Goal: Find contact information: Find contact information

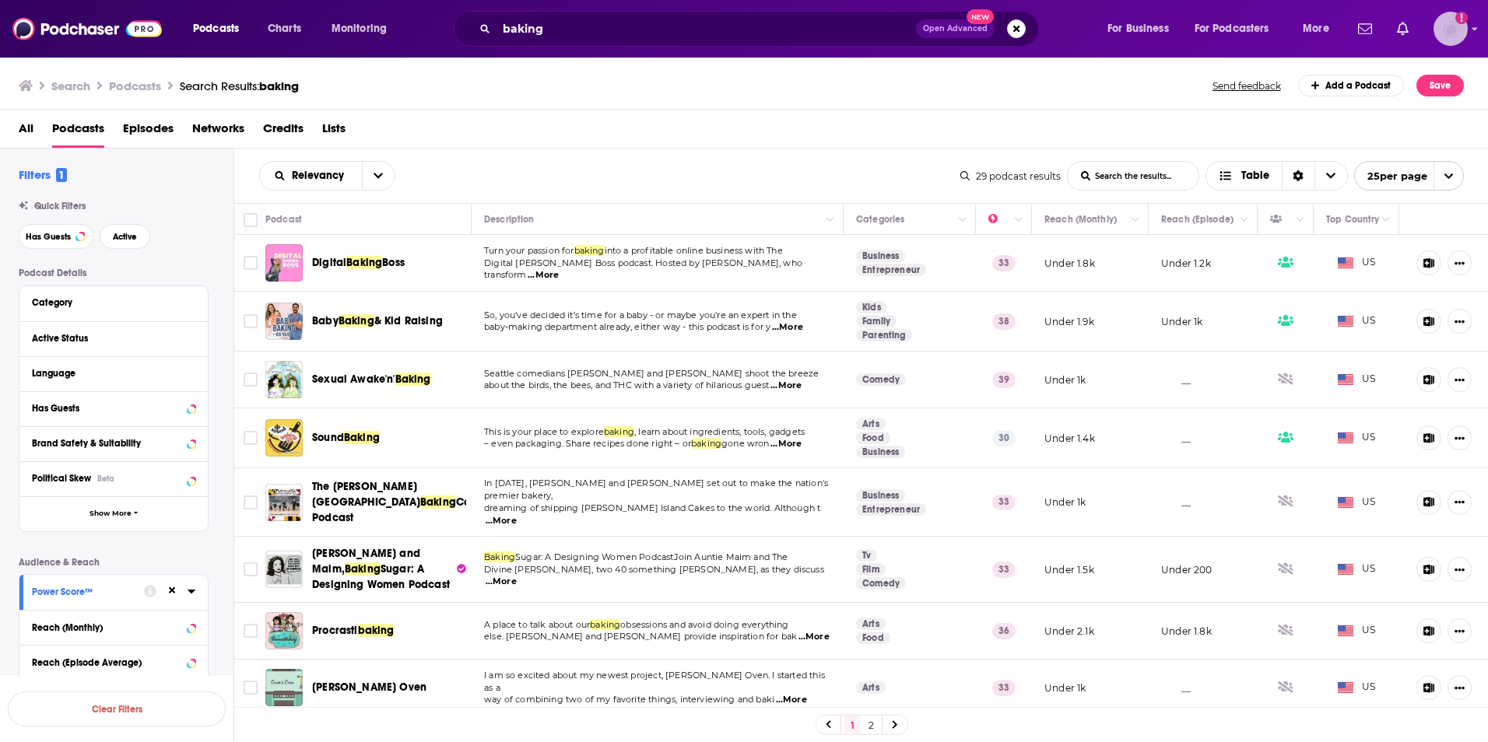
click at [1453, 36] on img "Logged in as audreytaylor13" at bounding box center [1450, 29] width 34 height 34
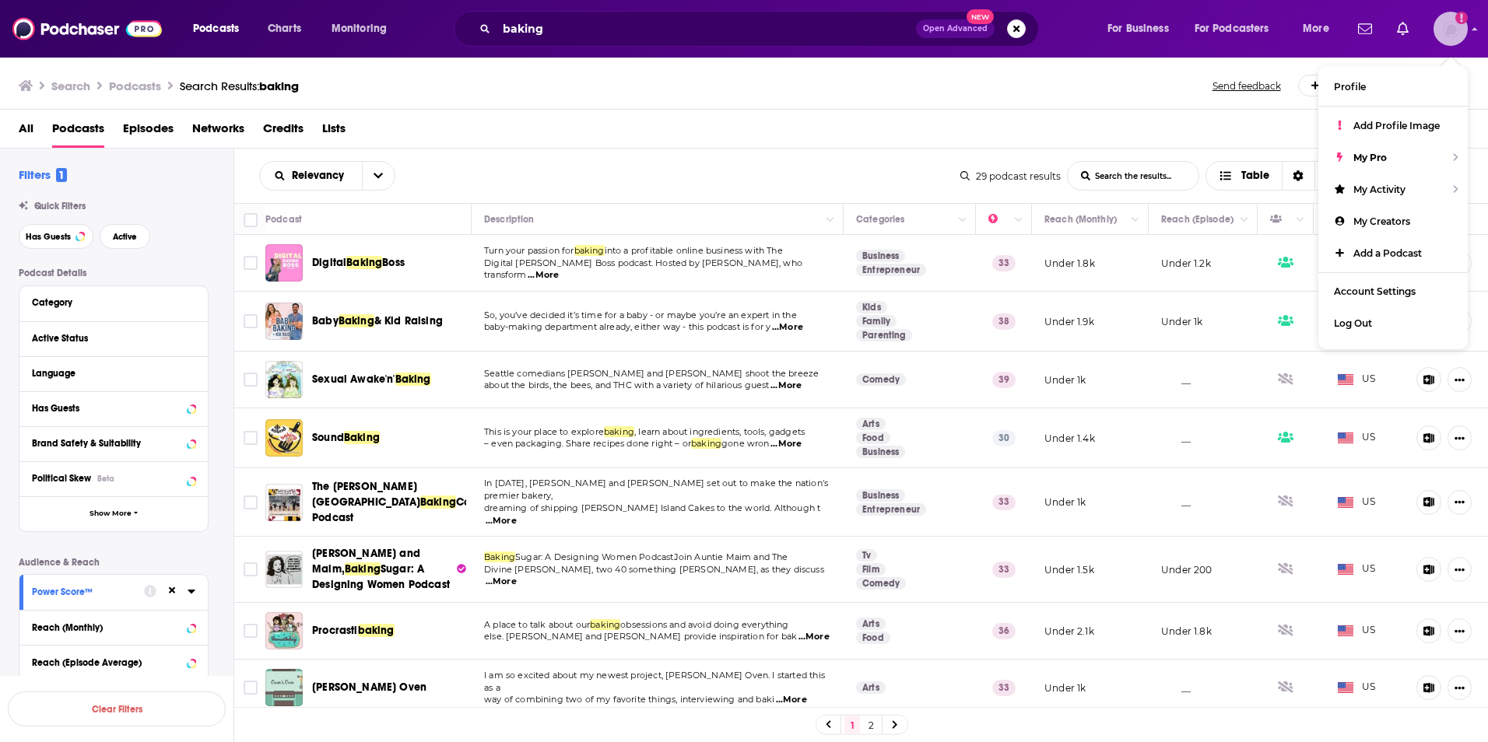
click at [1453, 36] on img "Logged in as audreytaylor13" at bounding box center [1450, 29] width 34 height 34
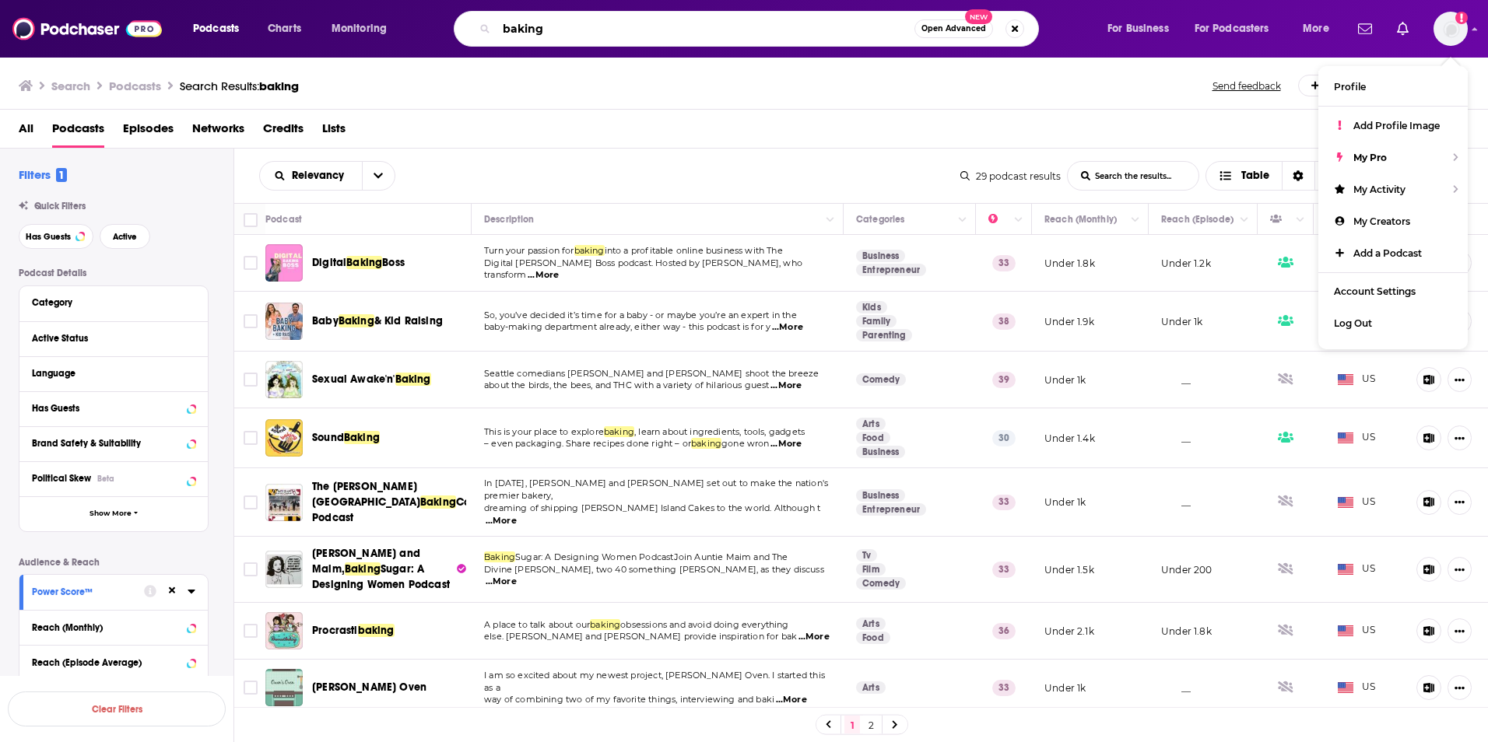
click at [541, 23] on input "baking" at bounding box center [705, 28] width 418 height 25
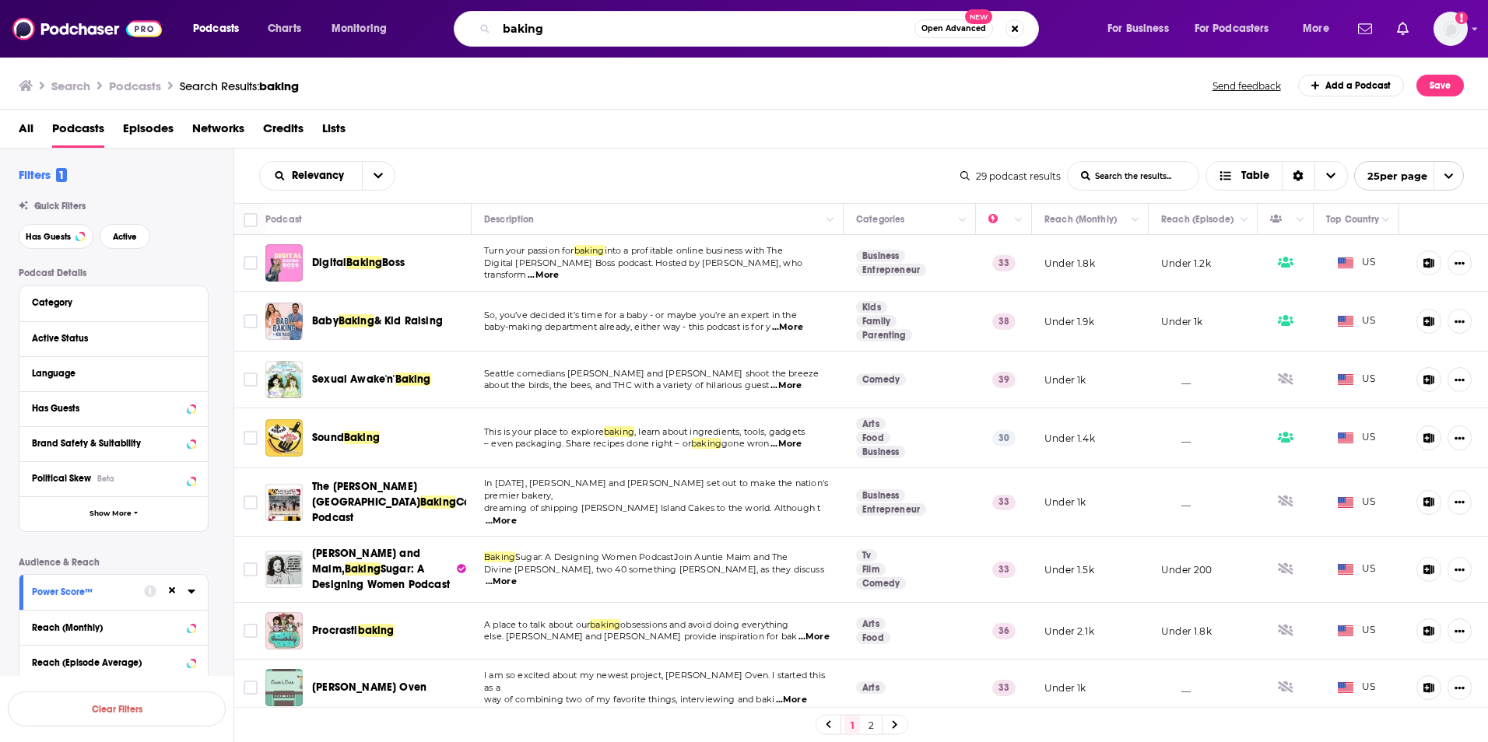
drag, startPoint x: 556, startPoint y: 30, endPoint x: 455, endPoint y: 6, distance: 103.8
click at [455, 6] on div "Podcasts Charts Monitoring baking Open Advanced New For Business For Podcasters…" at bounding box center [744, 29] width 1488 height 58
type input "whoop"
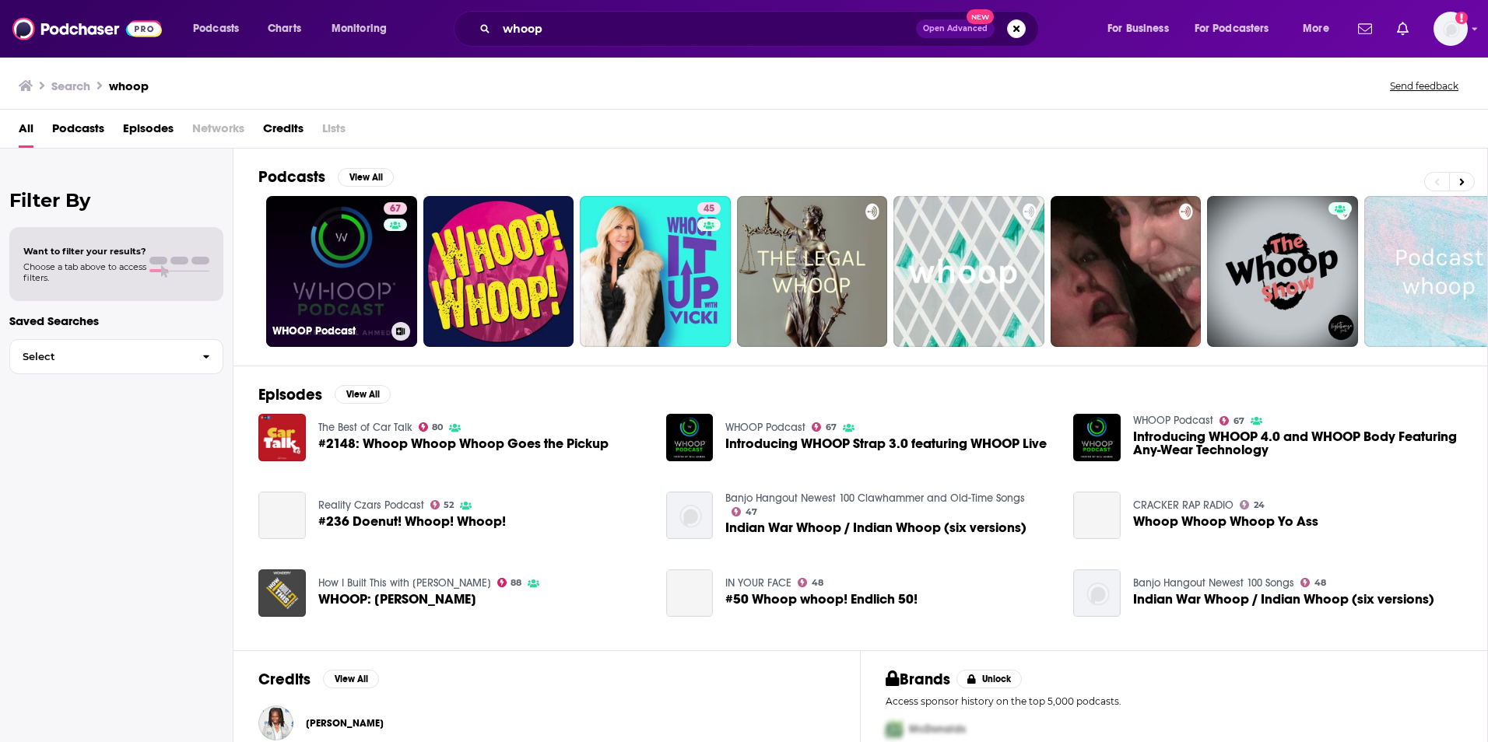
click at [341, 285] on link "67 WHOOP Podcast" at bounding box center [341, 271] width 151 height 151
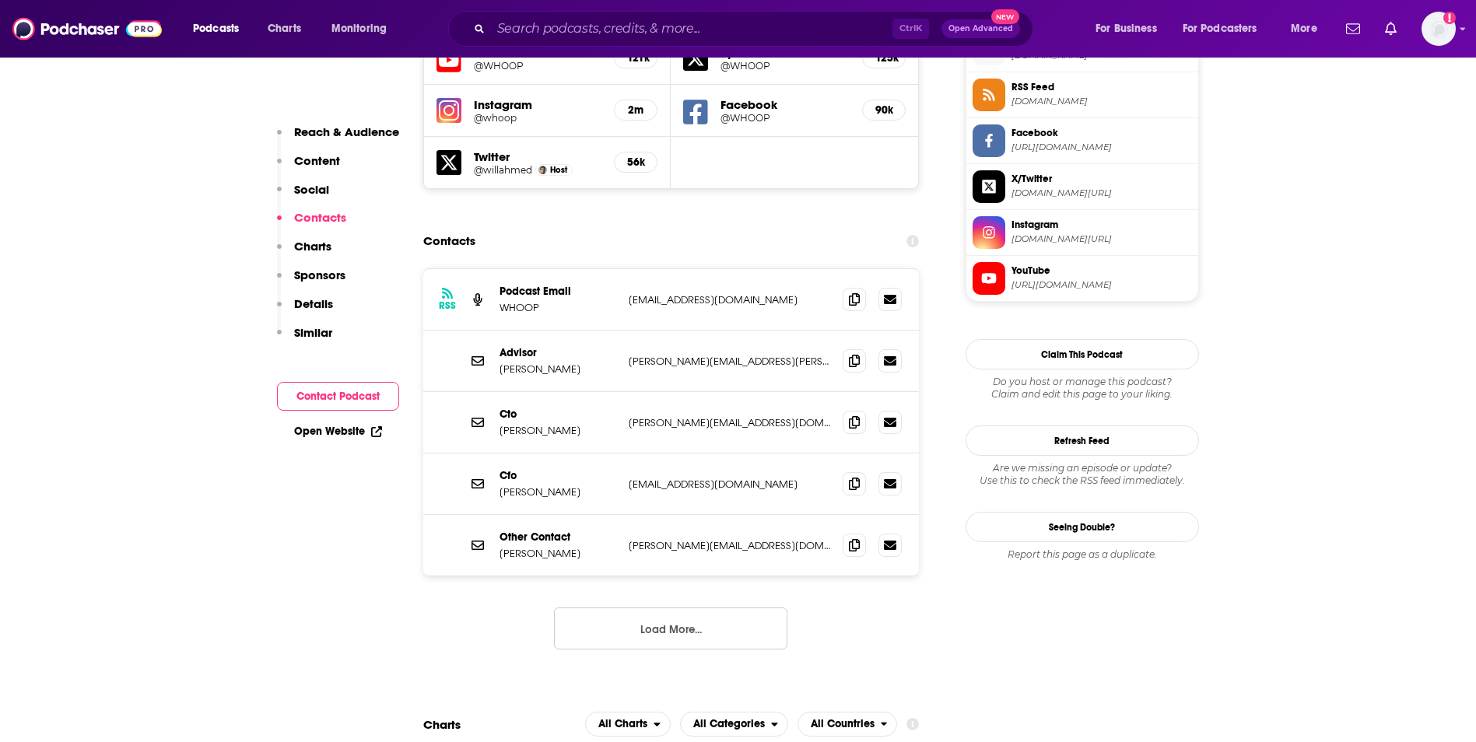
scroll to position [1438, 0]
drag, startPoint x: 741, startPoint y: 199, endPoint x: 622, endPoint y: 194, distance: 118.4
click at [622, 268] on div "RSS Podcast Email WHOOP [EMAIL_ADDRESS][DOMAIN_NAME] [EMAIL_ADDRESS][DOMAIN_NAM…" at bounding box center [671, 298] width 496 height 61
copy p "[EMAIL_ADDRESS][DOMAIN_NAME]"
drag, startPoint x: 624, startPoint y: 267, endPoint x: 753, endPoint y: 268, distance: 129.2
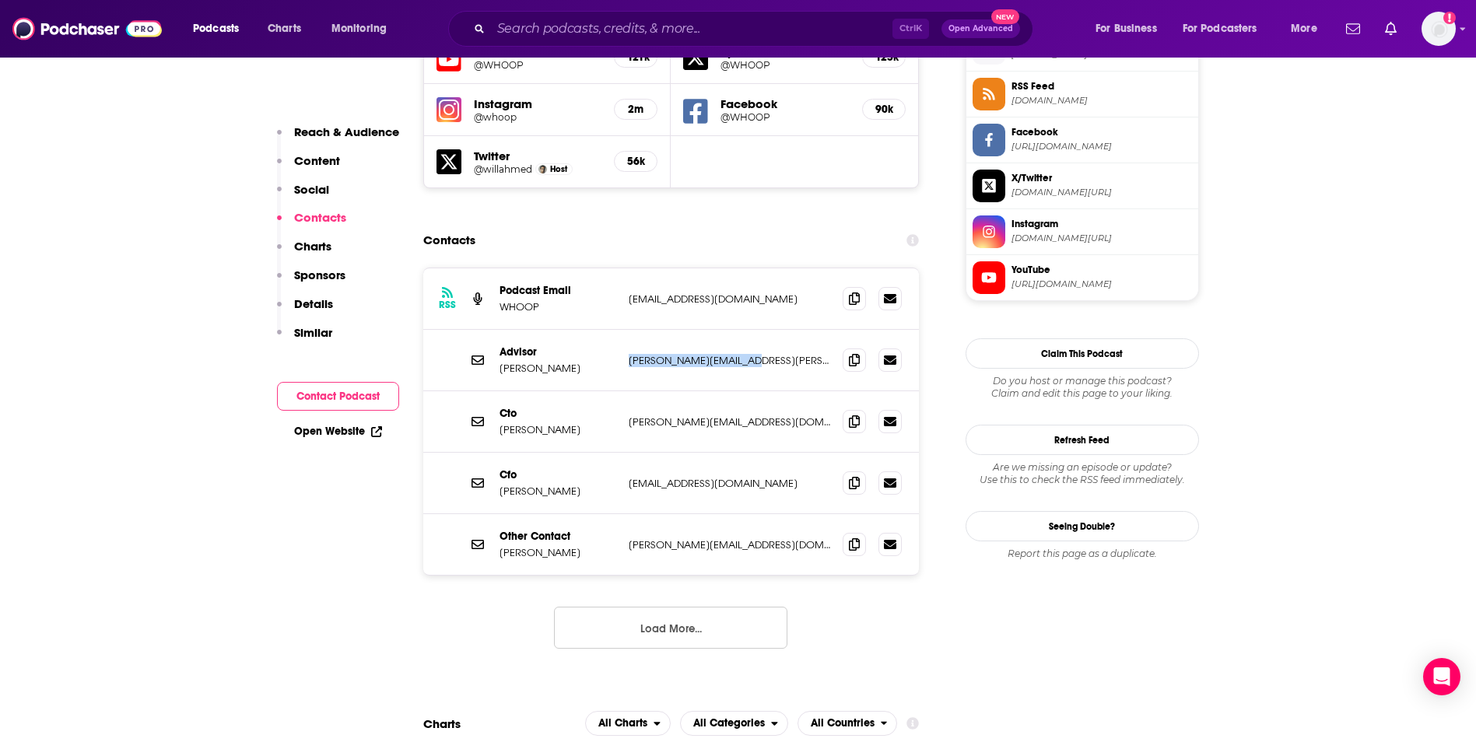
click at [753, 330] on div "Advisor [PERSON_NAME] [PERSON_NAME][EMAIL_ADDRESS][PERSON_NAME][DOMAIN_NAME] [P…" at bounding box center [671, 360] width 496 height 61
copy p "[PERSON_NAME][EMAIL_ADDRESS][PERSON_NAME][DOMAIN_NAME]"
